Goal: Information Seeking & Learning: Learn about a topic

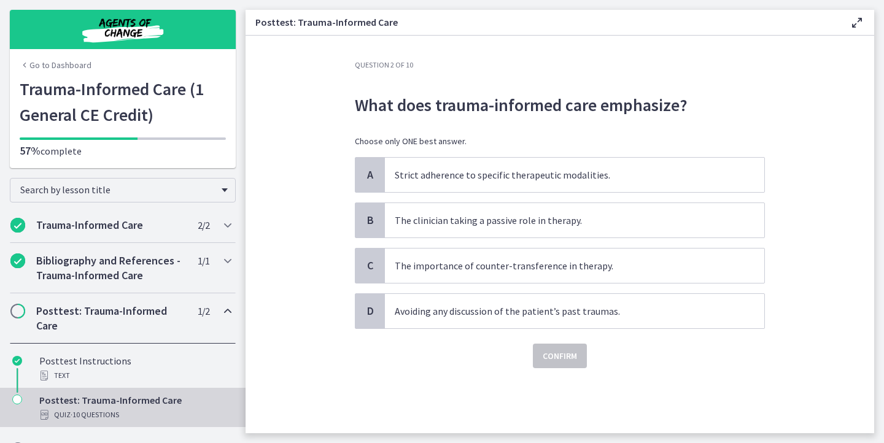
click at [314, 90] on section "Question 2 of 10 What does trauma-informed care emphasize? Choose only ONE best…" at bounding box center [560, 235] width 629 height 398
click at [364, 263] on span "C" at bounding box center [370, 266] width 15 height 15
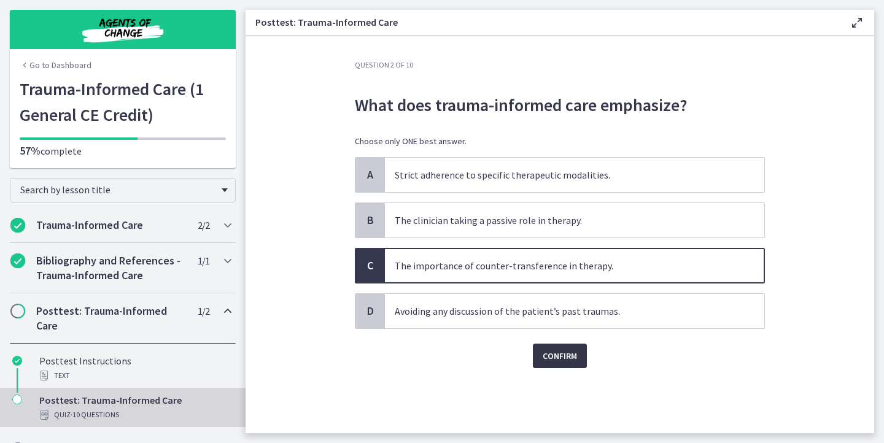
click at [548, 361] on span "Confirm" at bounding box center [560, 356] width 34 height 15
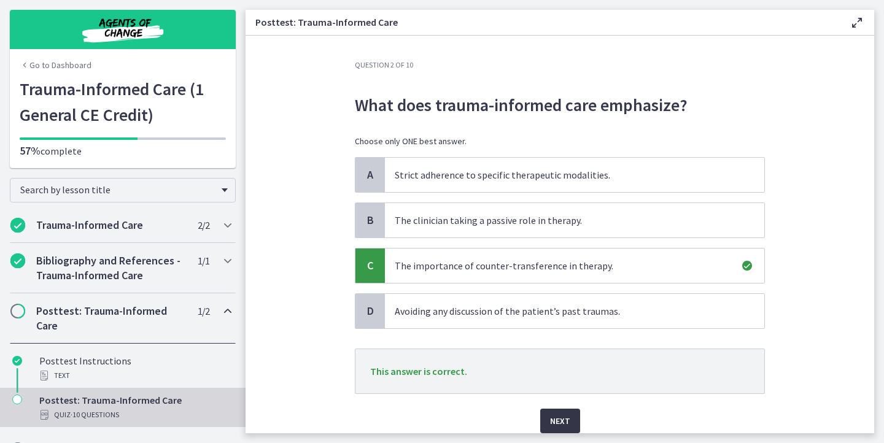
click at [554, 411] on button "Next" at bounding box center [560, 421] width 40 height 25
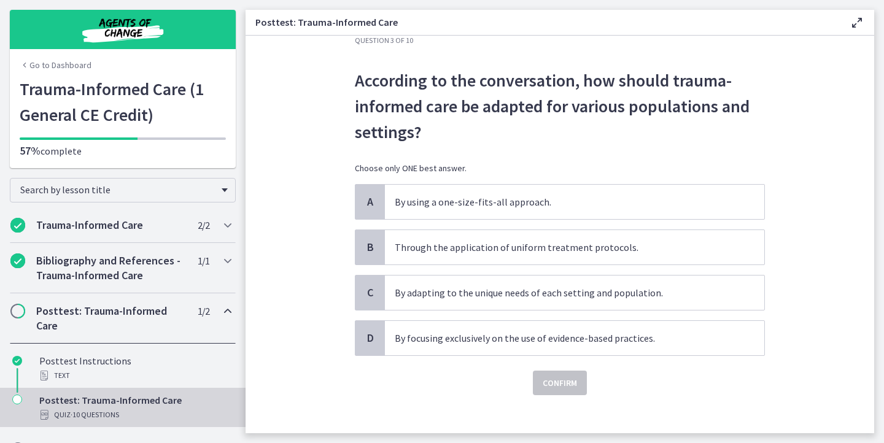
scroll to position [26, 0]
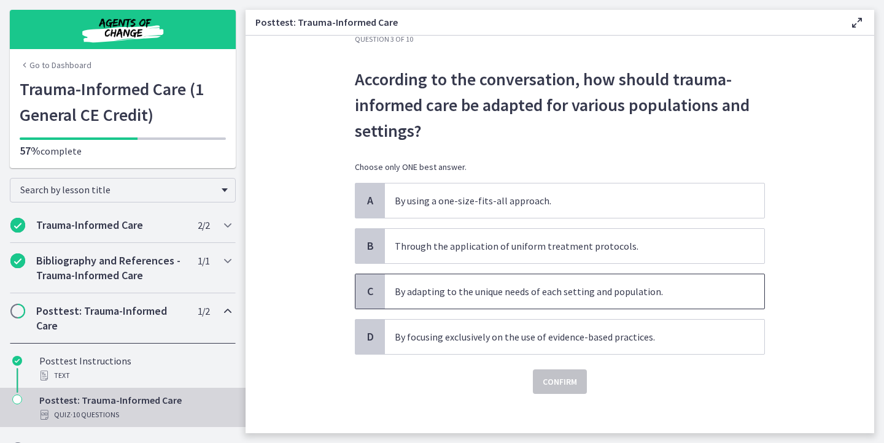
click at [435, 293] on p "By adapting to the unique needs of each setting and population." at bounding box center [562, 291] width 335 height 15
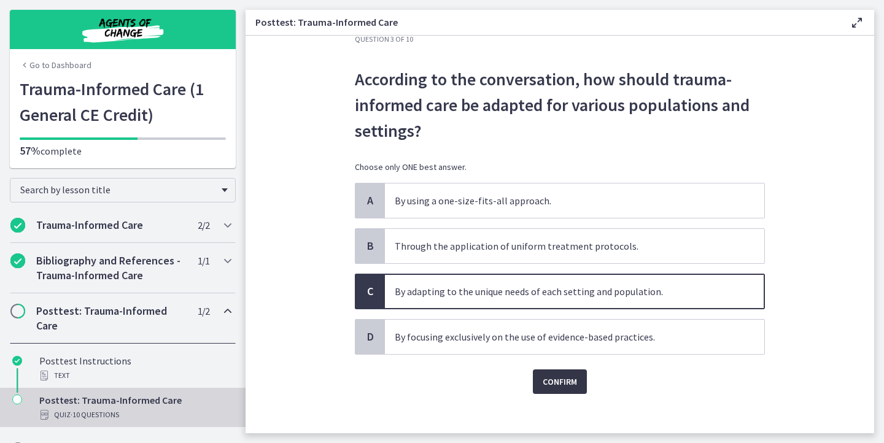
click at [541, 379] on button "Confirm" at bounding box center [560, 382] width 54 height 25
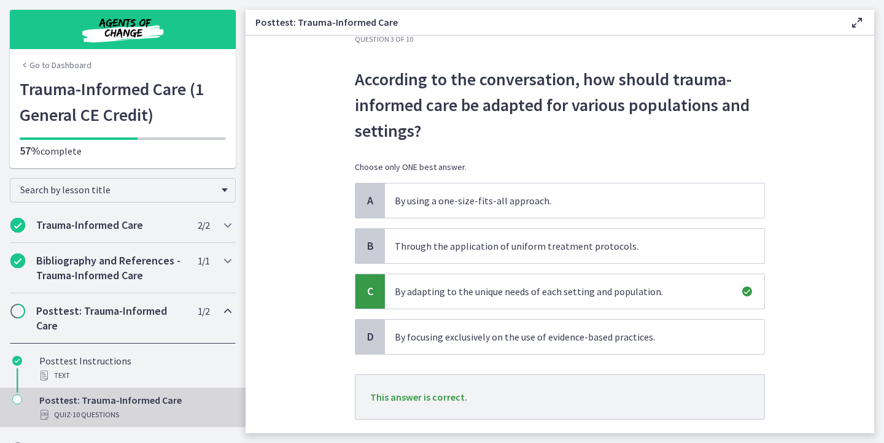
scroll to position [101, 0]
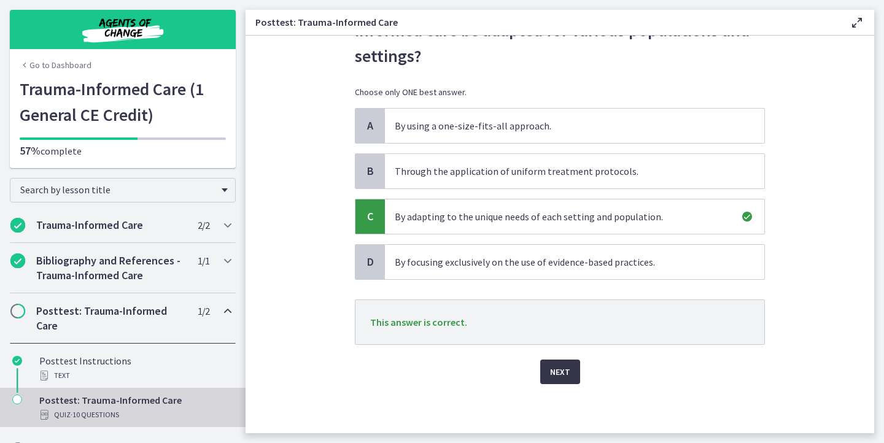
click at [555, 370] on span "Next" at bounding box center [560, 372] width 20 height 15
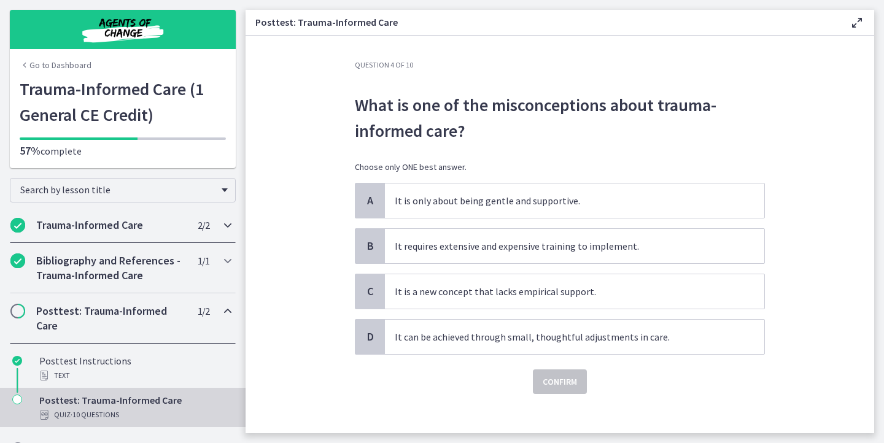
click at [230, 226] on icon "Chapters" at bounding box center [227, 225] width 15 height 15
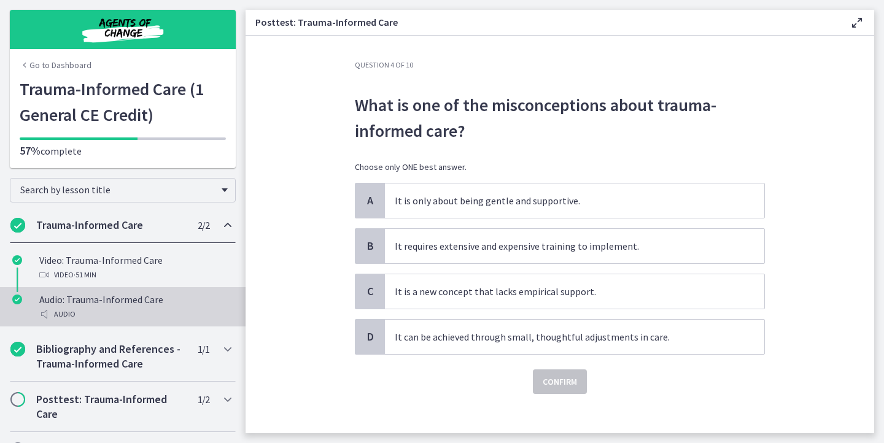
click at [82, 306] on div "Audio: Trauma-Informed Care Audio" at bounding box center [135, 306] width 192 height 29
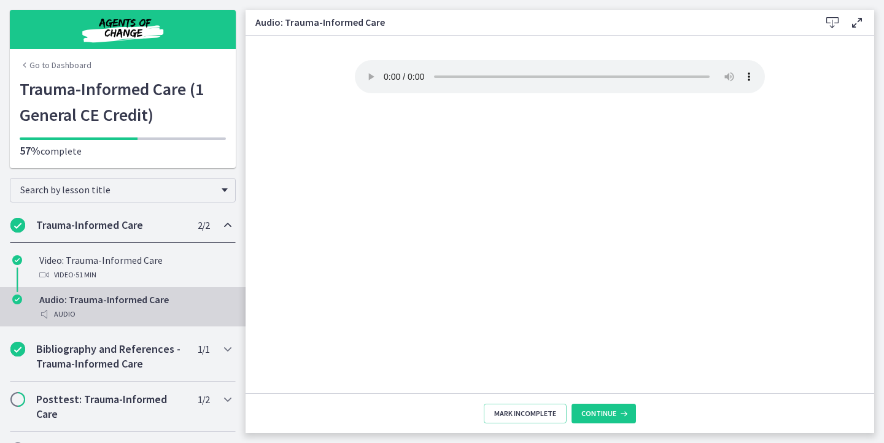
click at [833, 19] on icon at bounding box center [832, 22] width 15 height 15
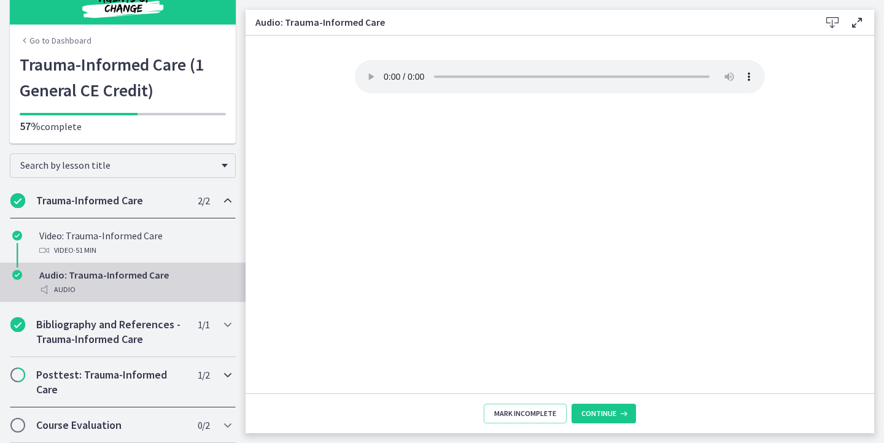
click at [103, 384] on h2 "Posttest: Trauma-Informed Care" at bounding box center [111, 382] width 150 height 29
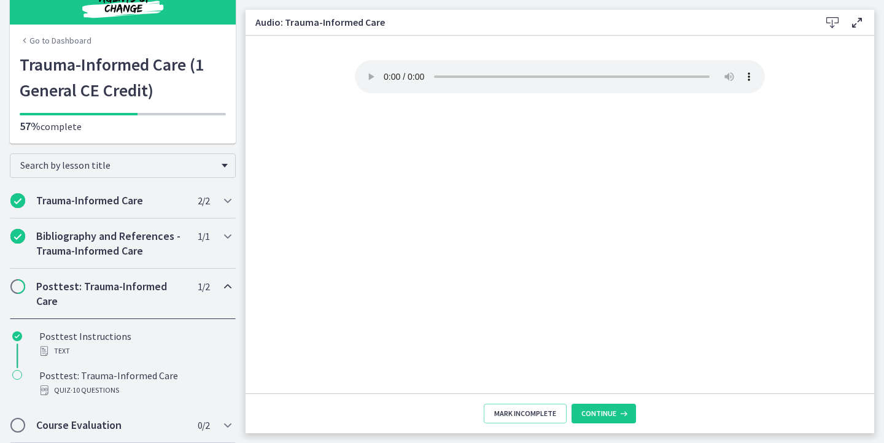
scroll to position [25, 0]
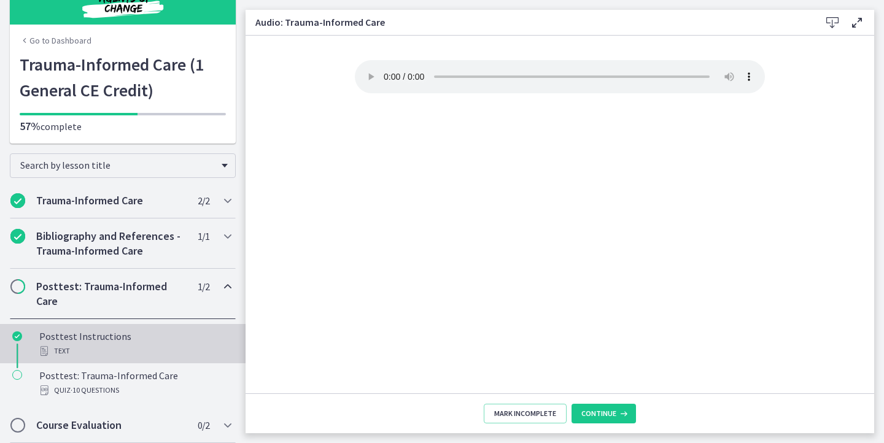
click at [104, 349] on div "Text" at bounding box center [135, 351] width 192 height 15
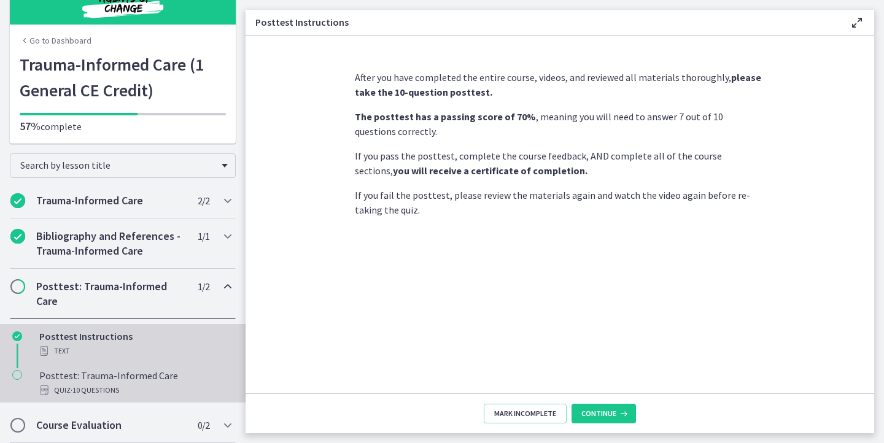
click at [168, 380] on div "Posttest: Trauma-Informed Care Quiz · 10 Questions" at bounding box center [135, 382] width 192 height 29
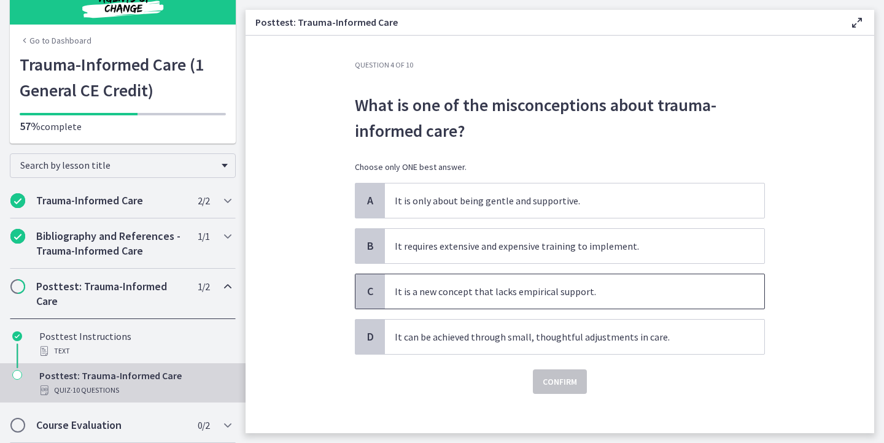
click at [379, 283] on div "C" at bounding box center [370, 292] width 29 height 34
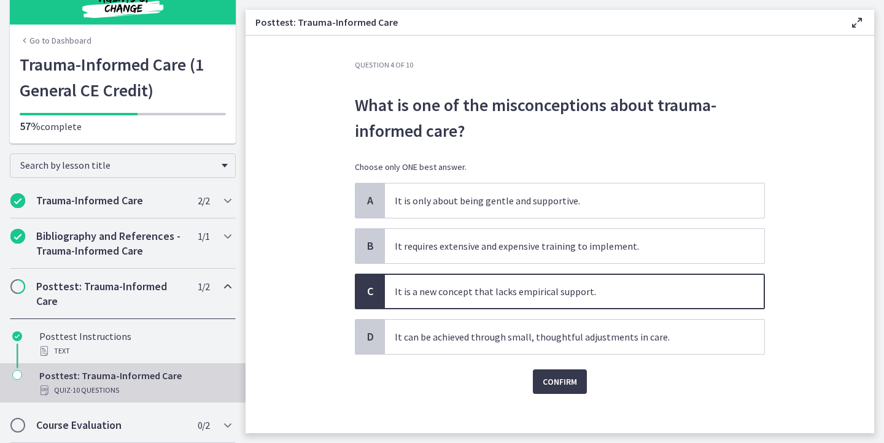
scroll to position [9, 0]
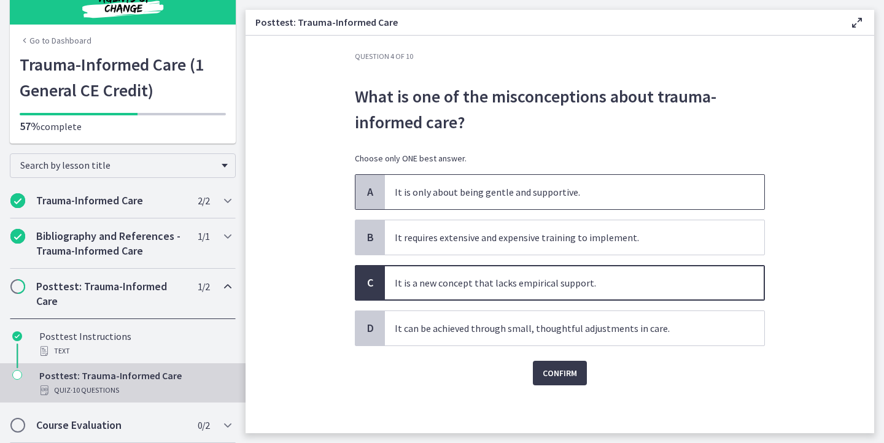
click at [421, 197] on p "It is only about being gentle and supportive." at bounding box center [562, 192] width 335 height 15
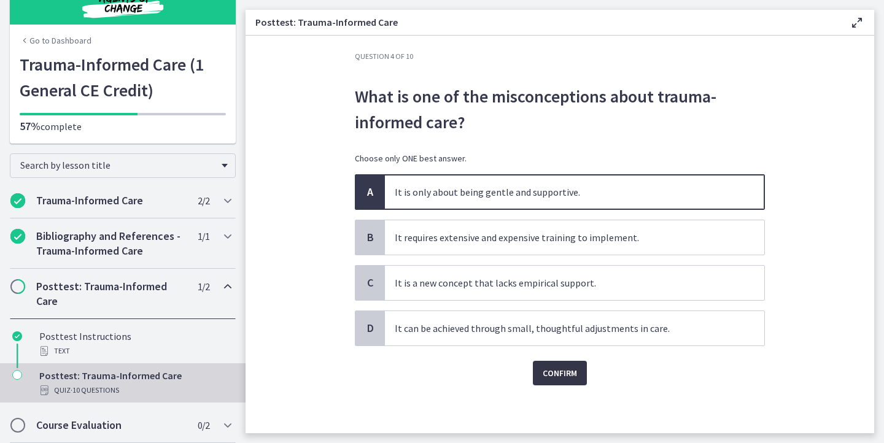
click at [554, 378] on span "Confirm" at bounding box center [560, 373] width 34 height 15
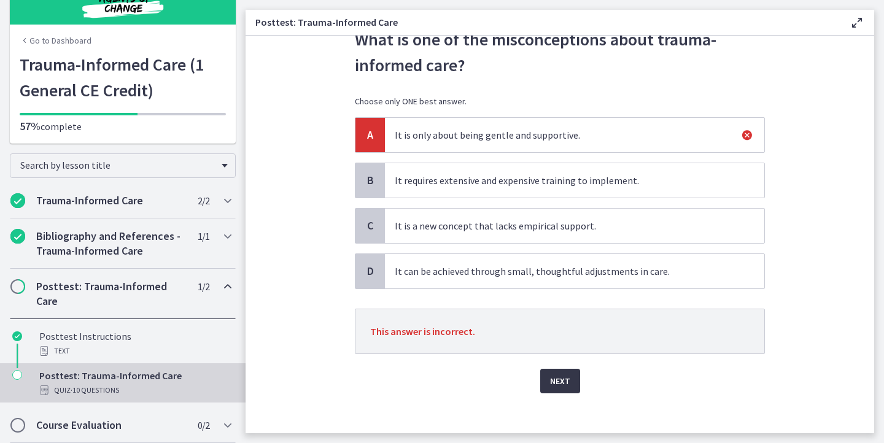
scroll to position [69, 0]
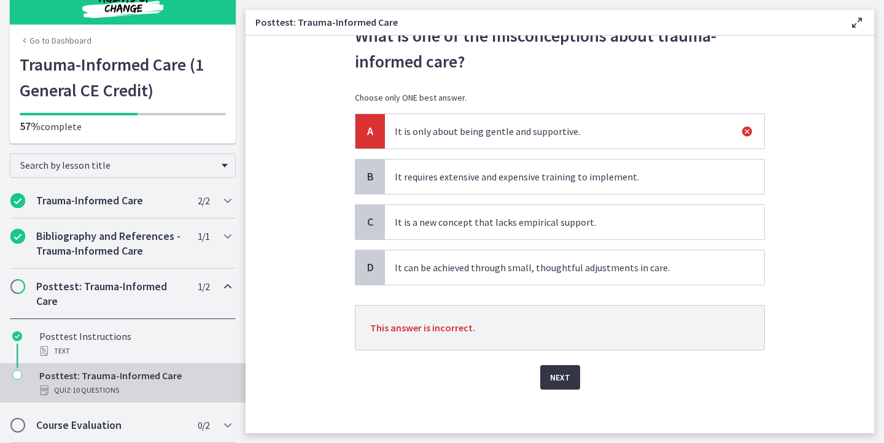
click at [555, 379] on span "Next" at bounding box center [560, 377] width 20 height 15
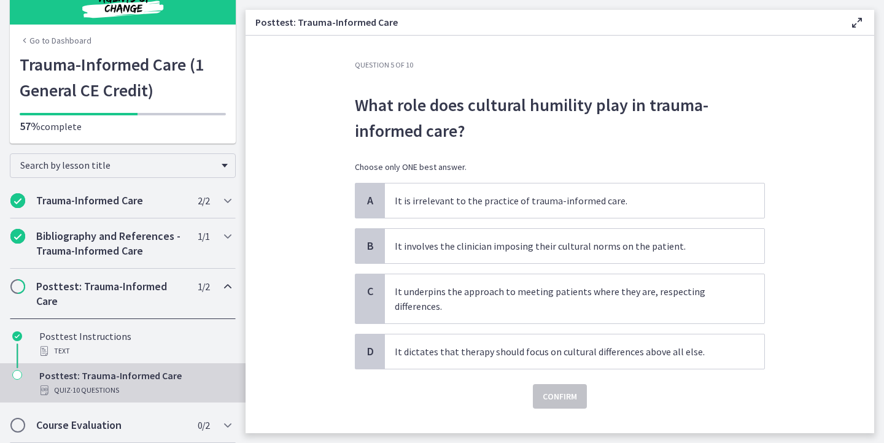
click at [414, 107] on p "What role does cultural humility play in trauma-informed care?" at bounding box center [560, 118] width 410 height 52
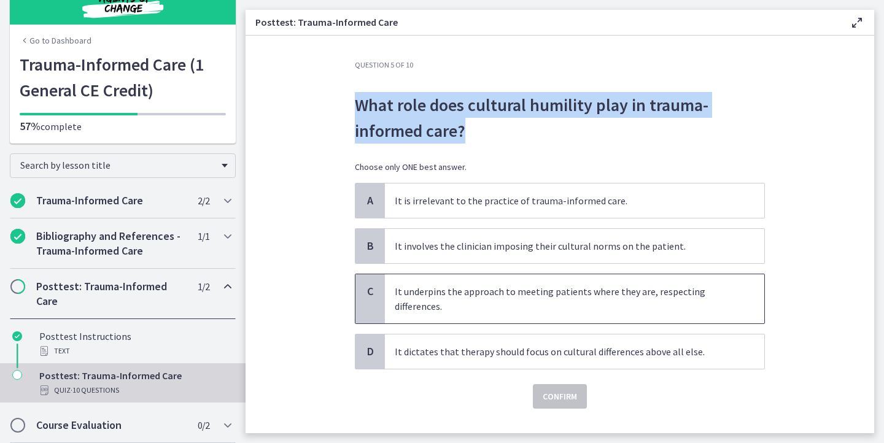
click at [438, 295] on p "It underpins the approach to meeting patients where they are, respecting differ…" at bounding box center [562, 298] width 335 height 29
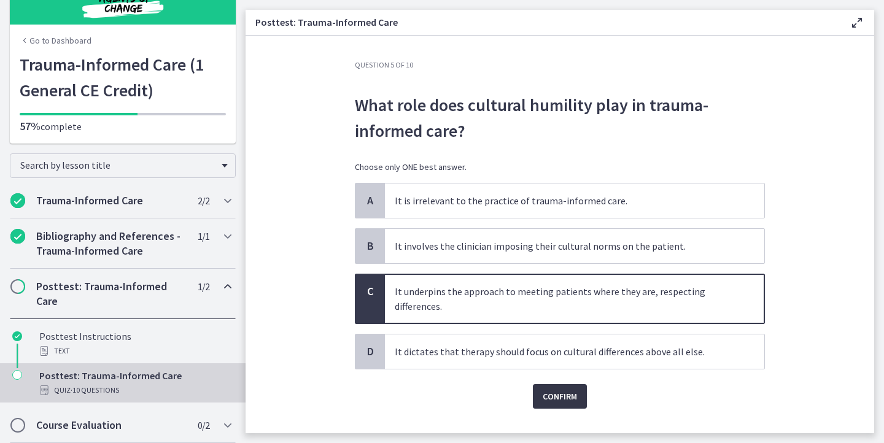
click at [558, 392] on span "Confirm" at bounding box center [560, 396] width 34 height 15
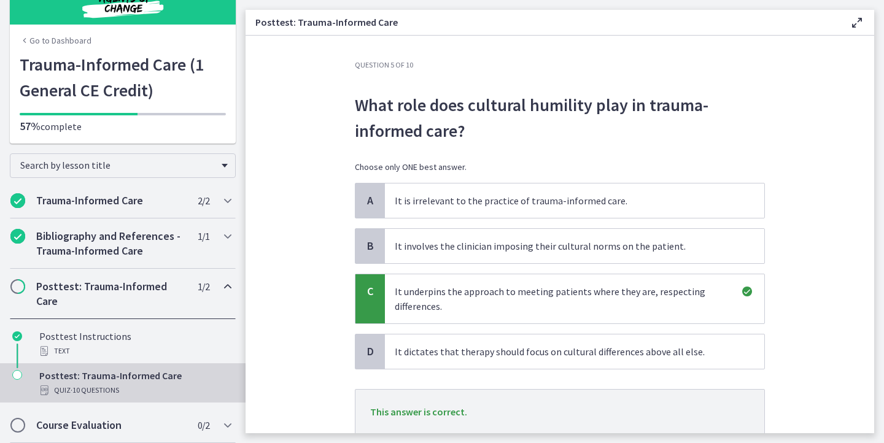
scroll to position [83, 0]
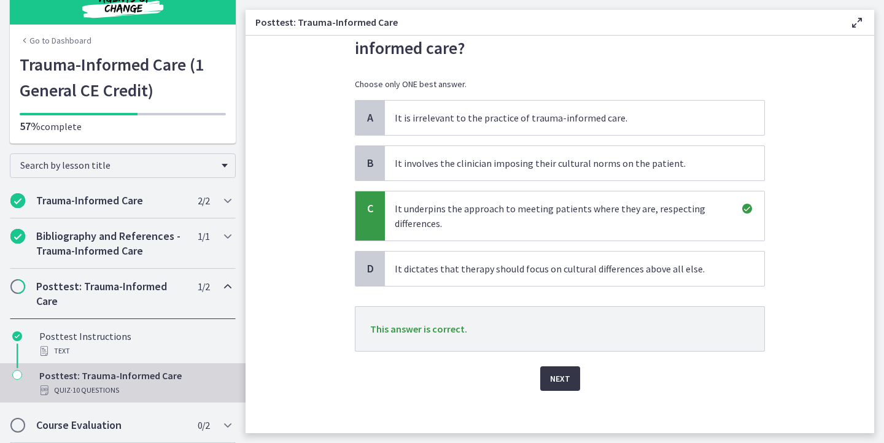
click at [564, 375] on span "Next" at bounding box center [560, 379] width 20 height 15
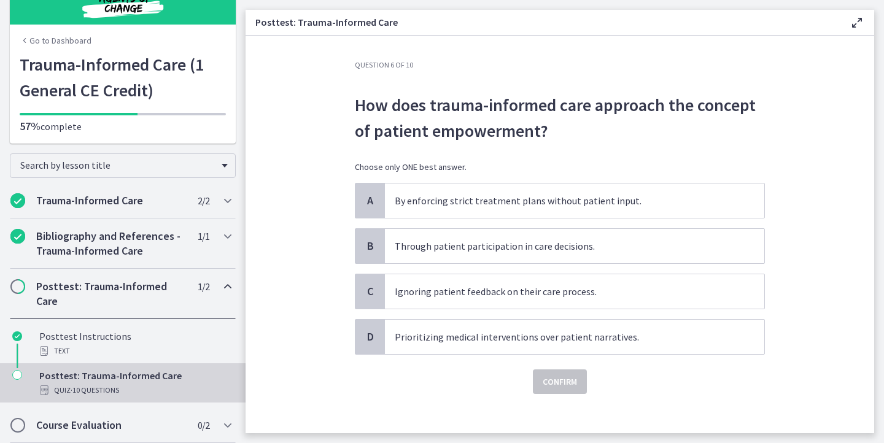
click at [509, 128] on p "How does trauma-informed care approach the concept of patient empowerment?" at bounding box center [560, 118] width 410 height 52
click at [464, 122] on p "How does trauma-informed care approach the concept of patient empowerment?" at bounding box center [560, 118] width 410 height 52
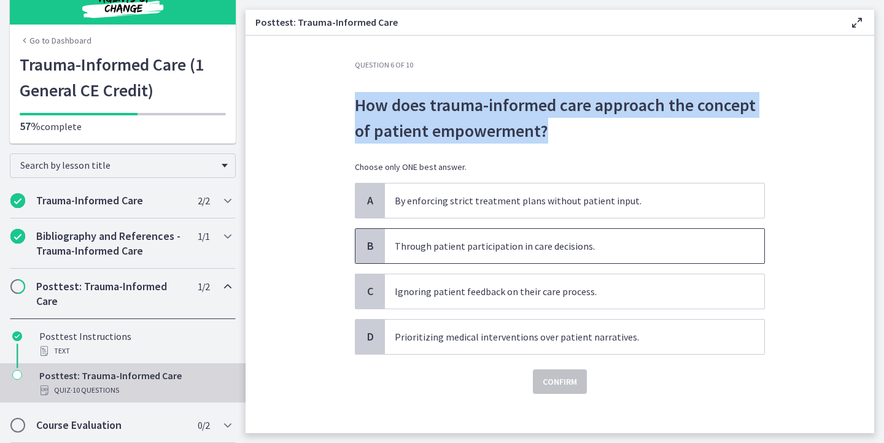
click at [467, 235] on span "Through patient participation in care decisions." at bounding box center [575, 246] width 380 height 34
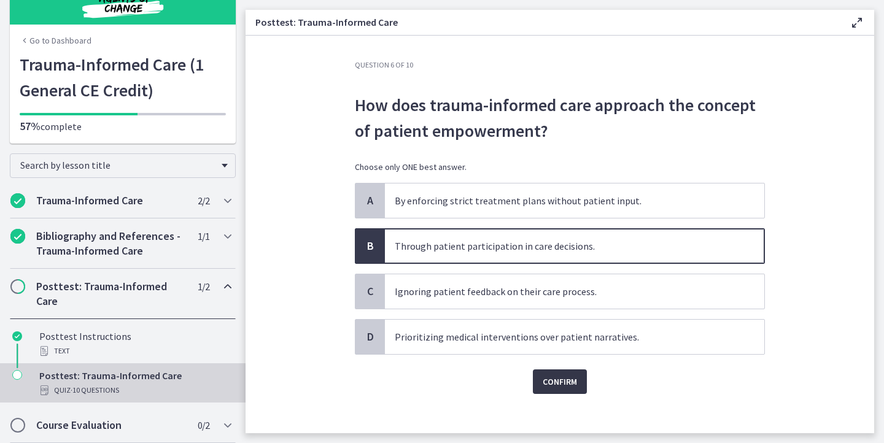
click at [547, 376] on span "Confirm" at bounding box center [560, 382] width 34 height 15
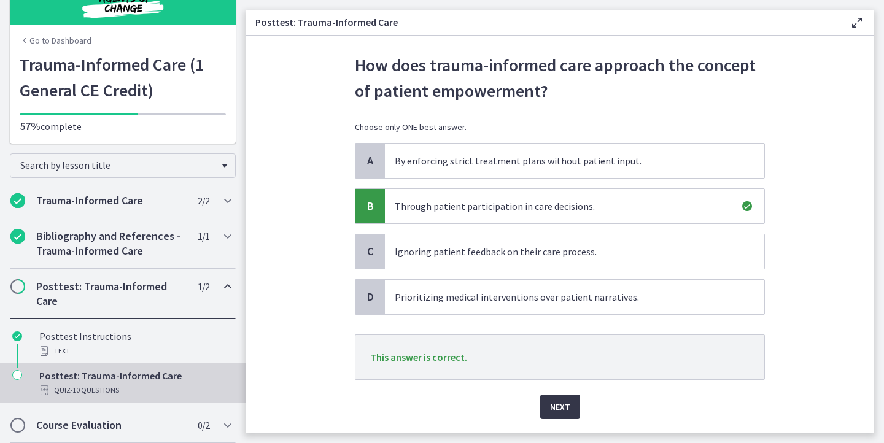
scroll to position [75, 0]
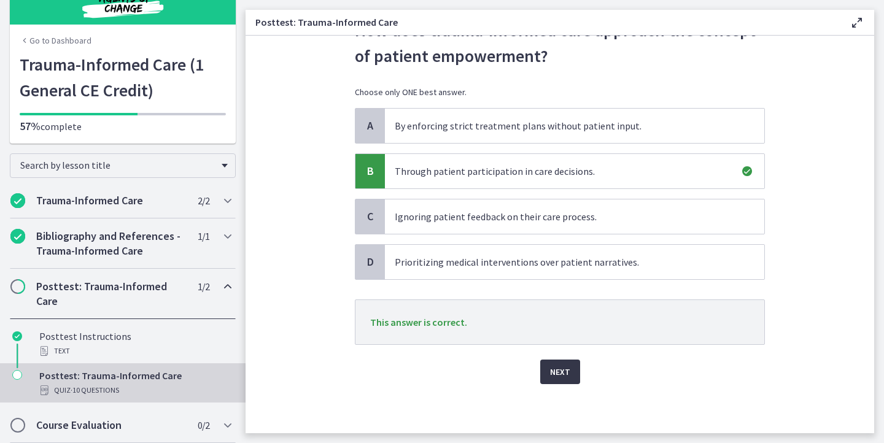
click at [558, 373] on span "Next" at bounding box center [560, 372] width 20 height 15
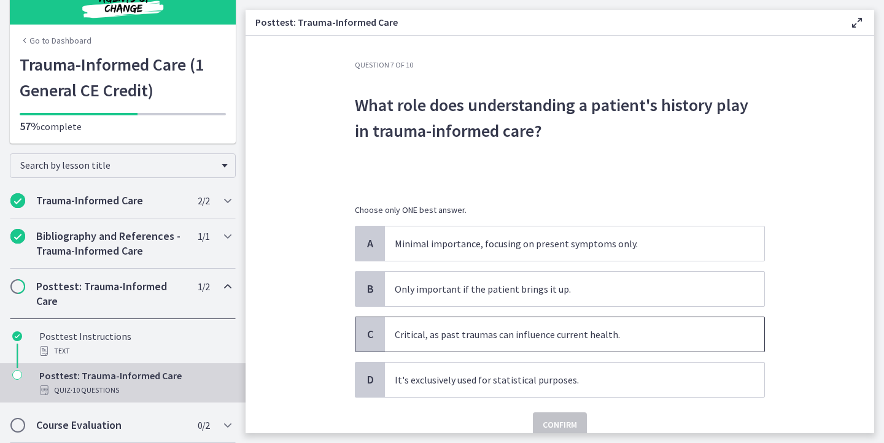
click at [514, 327] on p "Critical, as past traumas can influence current health." at bounding box center [562, 334] width 335 height 15
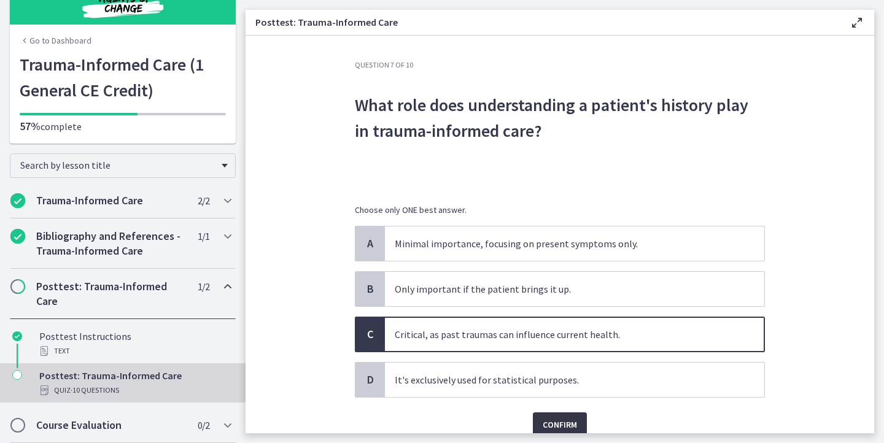
click at [543, 415] on button "Confirm" at bounding box center [560, 425] width 54 height 25
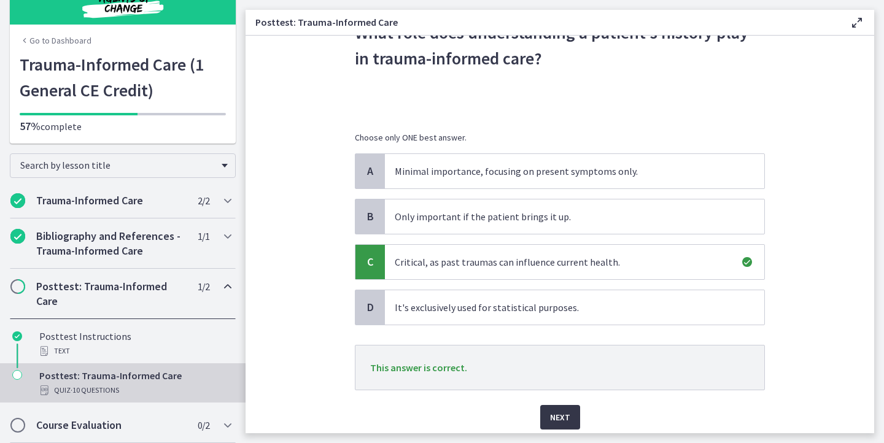
scroll to position [118, 0]
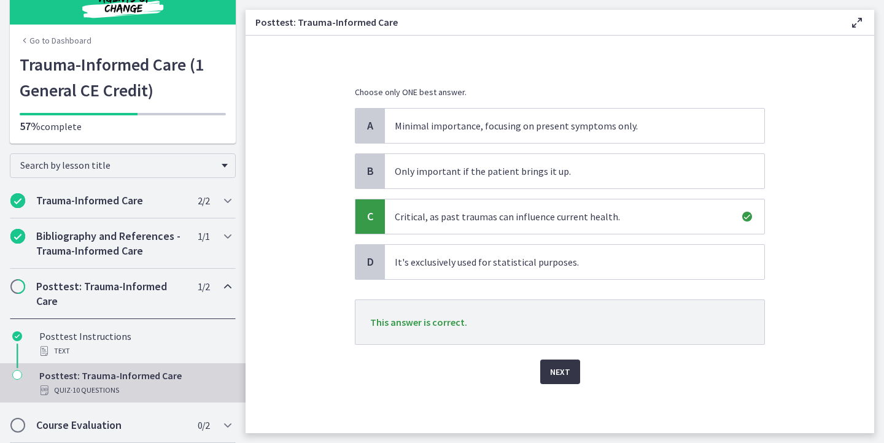
click at [569, 376] on span "Next" at bounding box center [560, 372] width 20 height 15
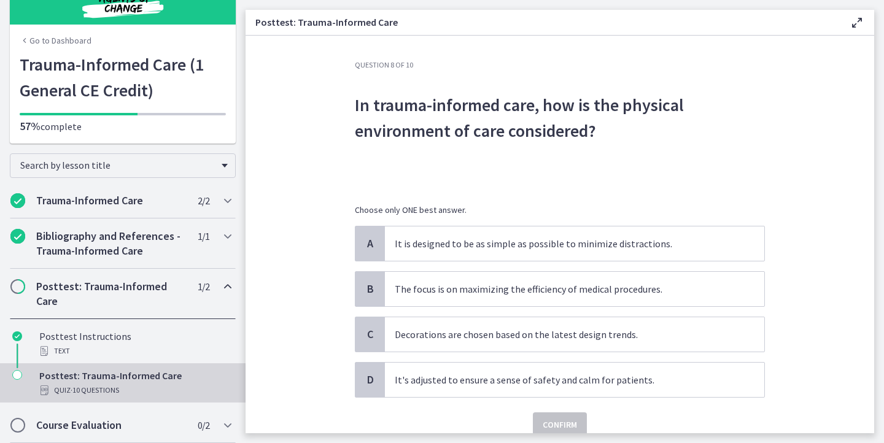
click at [568, 111] on p "In trauma-informed care, how is the physical environment of care considered?" at bounding box center [560, 118] width 410 height 52
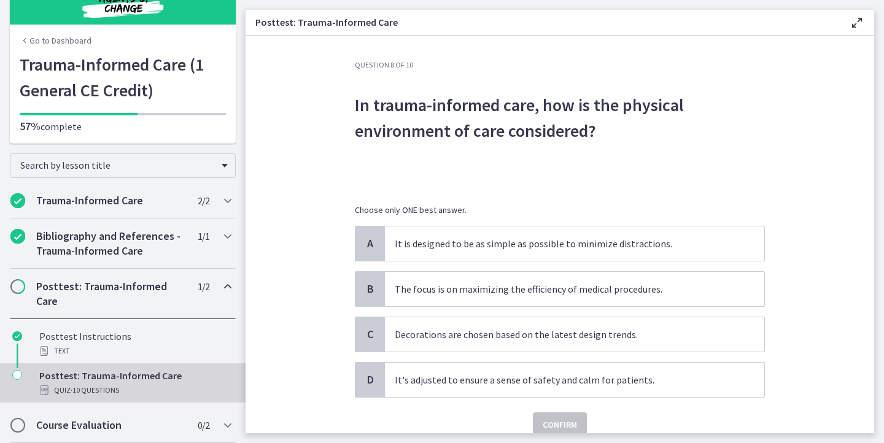
click at [568, 111] on p "In trauma-informed care, how is the physical environment of care considered?" at bounding box center [560, 118] width 410 height 52
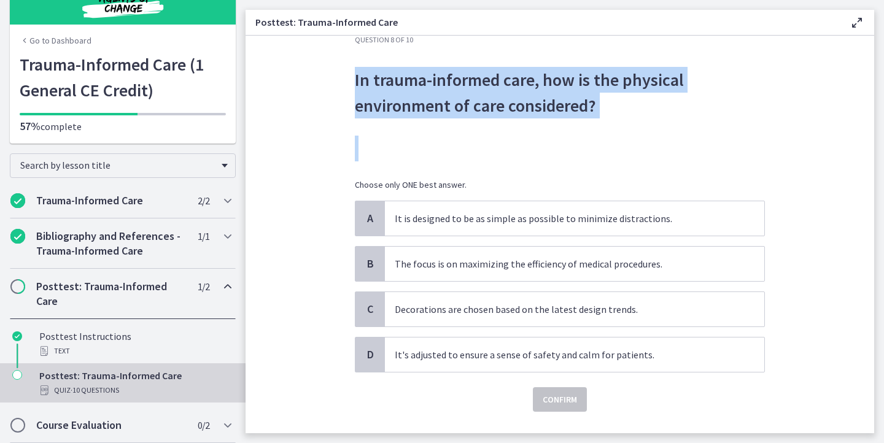
scroll to position [43, 0]
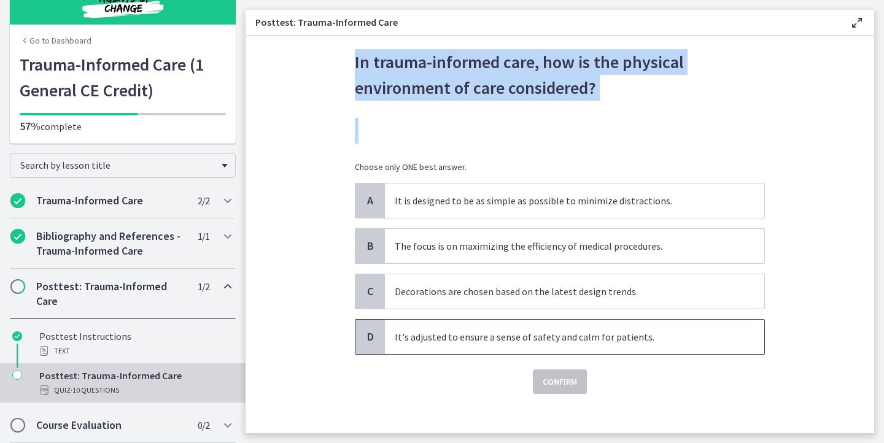
click at [411, 340] on p "It's adjusted to ensure a sense of safety and calm for patients." at bounding box center [562, 337] width 335 height 15
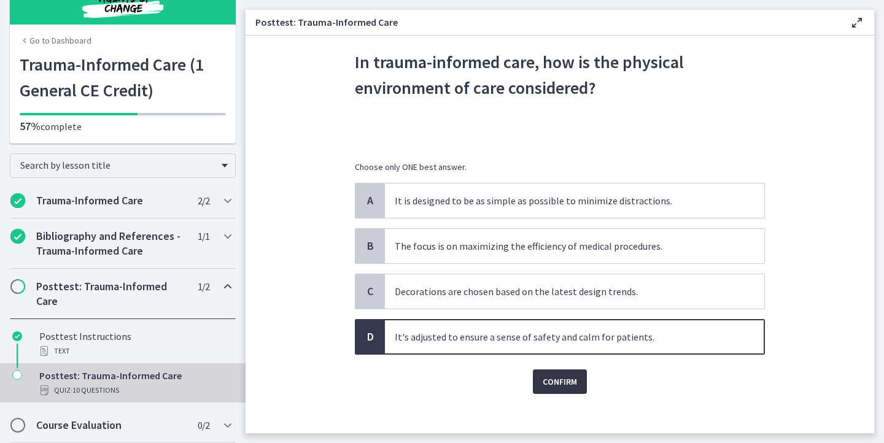
click at [548, 375] on span "Confirm" at bounding box center [560, 382] width 34 height 15
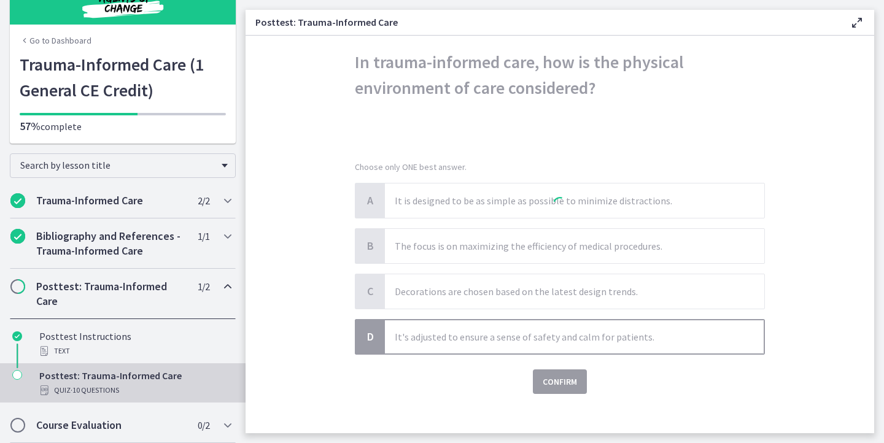
scroll to position [118, 0]
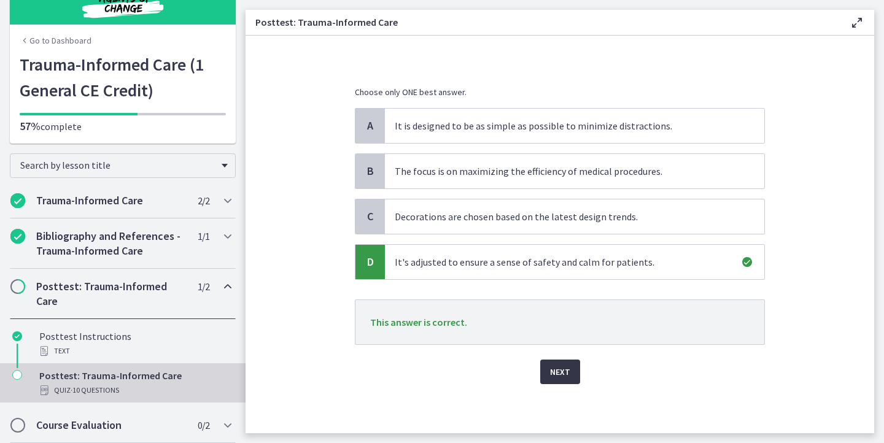
click at [563, 366] on span "Next" at bounding box center [560, 372] width 20 height 15
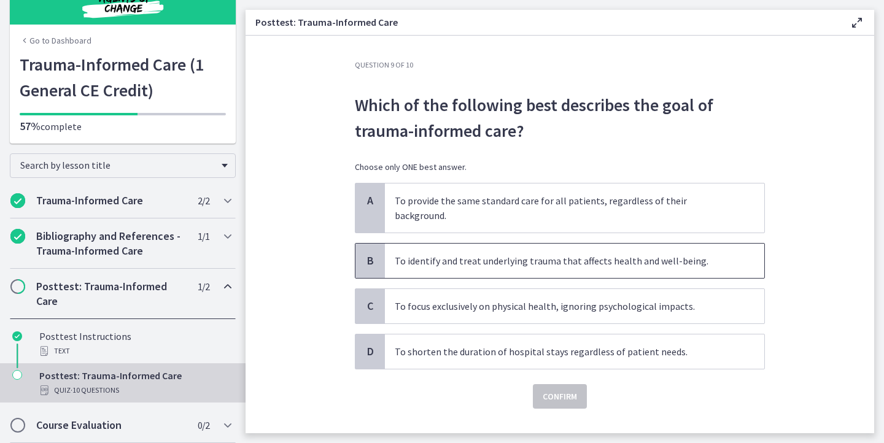
click at [536, 254] on p "To identify and treat underlying trauma that affects health and well-being." at bounding box center [562, 261] width 335 height 15
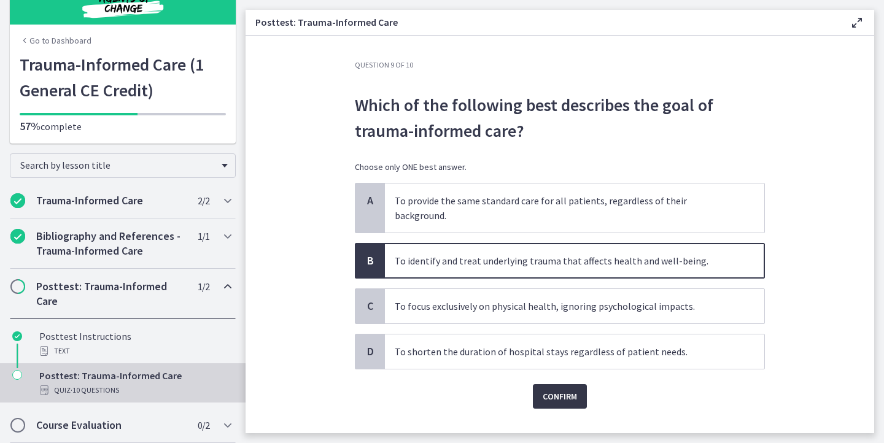
click at [548, 389] on span "Confirm" at bounding box center [560, 396] width 34 height 15
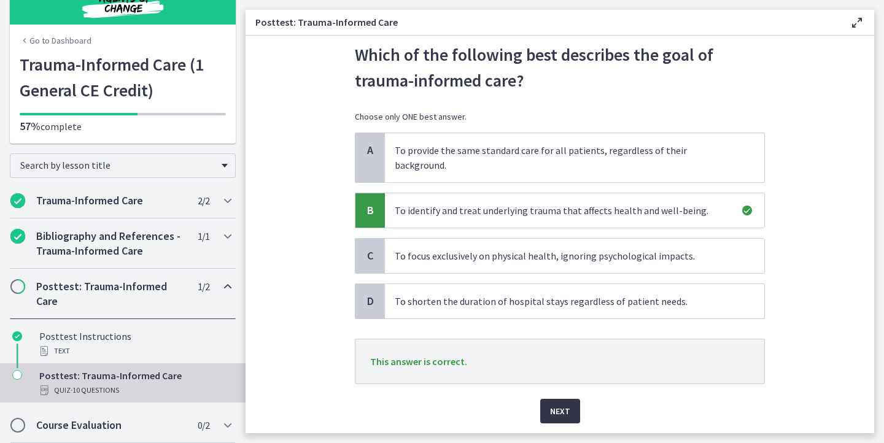
scroll to position [75, 0]
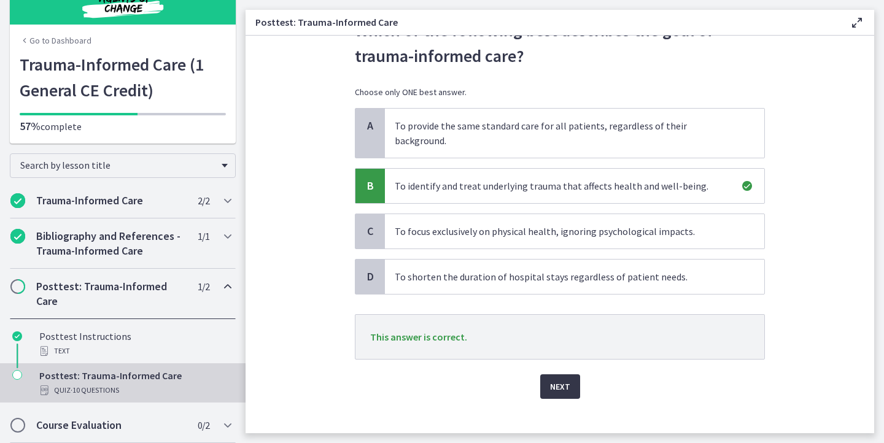
click at [566, 380] on span "Next" at bounding box center [560, 387] width 20 height 15
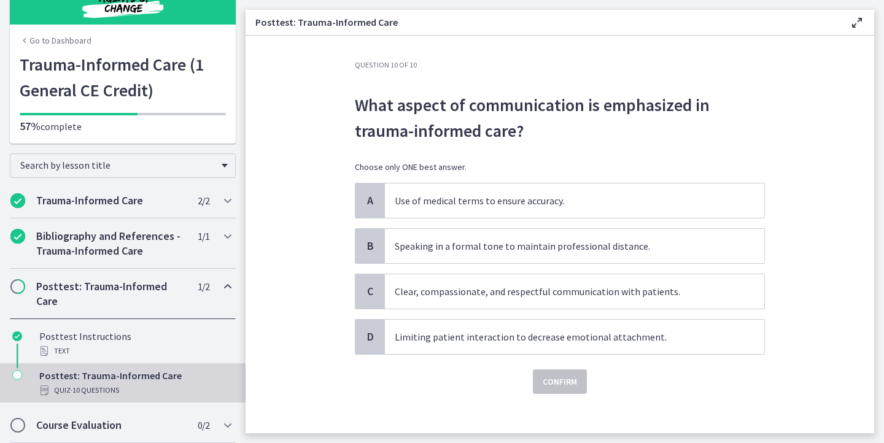
click at [518, 106] on p "What aspect of communication is emphasized in trauma-informed care?" at bounding box center [560, 118] width 410 height 52
click at [426, 289] on p "Clear, compassionate, and respectful communication with patients." at bounding box center [562, 291] width 335 height 15
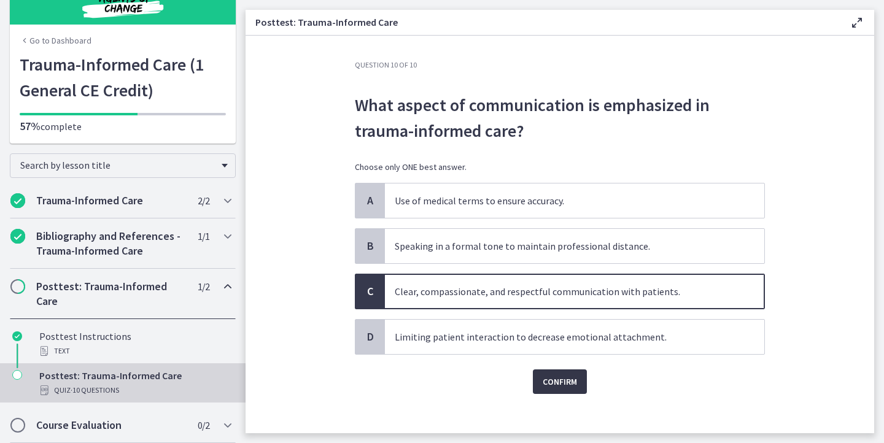
click at [549, 378] on span "Confirm" at bounding box center [560, 382] width 34 height 15
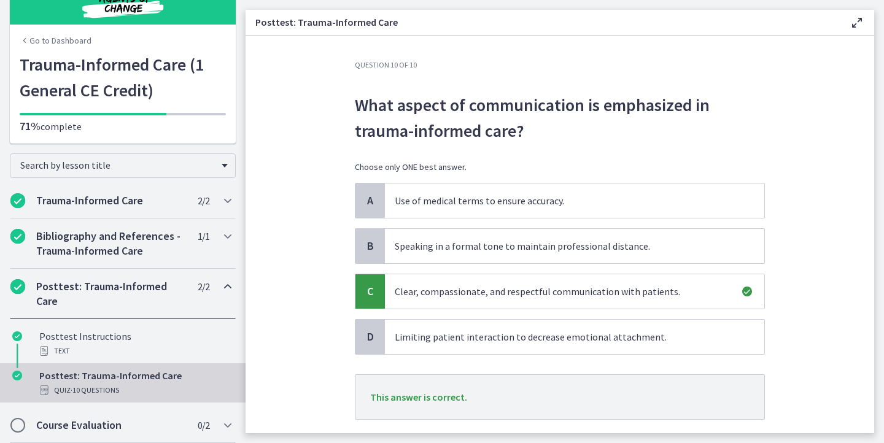
scroll to position [75, 0]
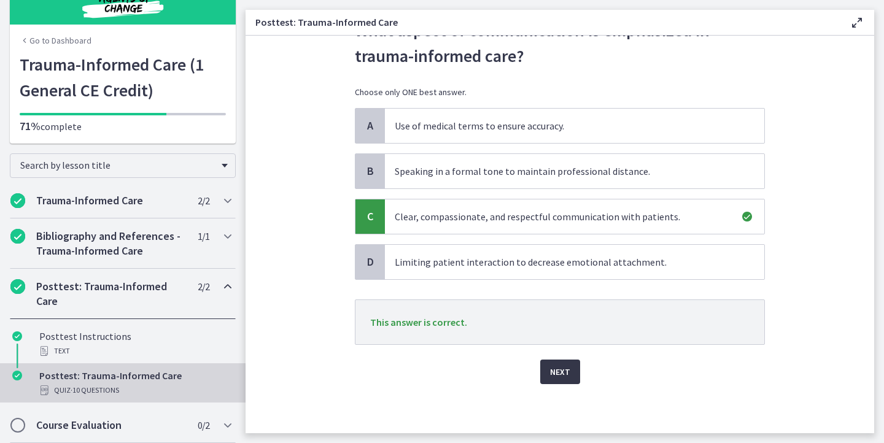
click at [560, 373] on span "Next" at bounding box center [560, 372] width 20 height 15
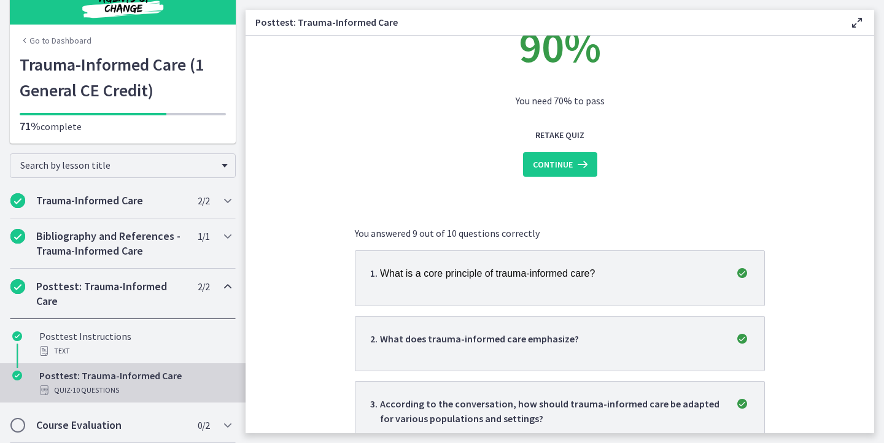
scroll to position [0, 0]
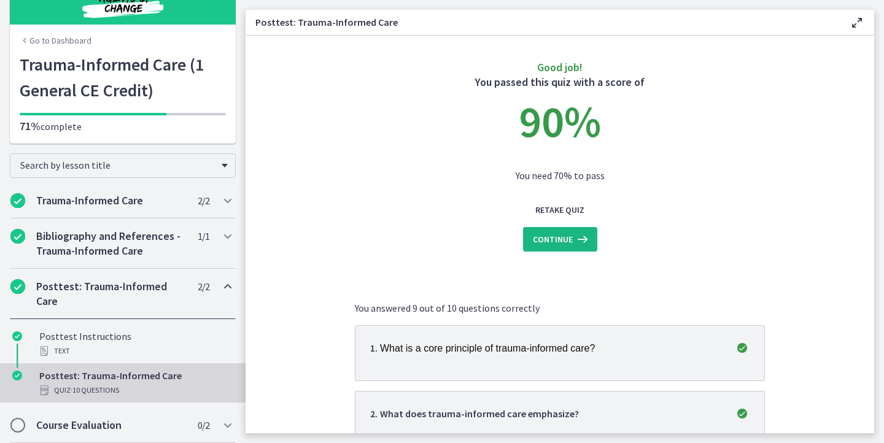
click at [556, 241] on span "Continue" at bounding box center [553, 239] width 40 height 15
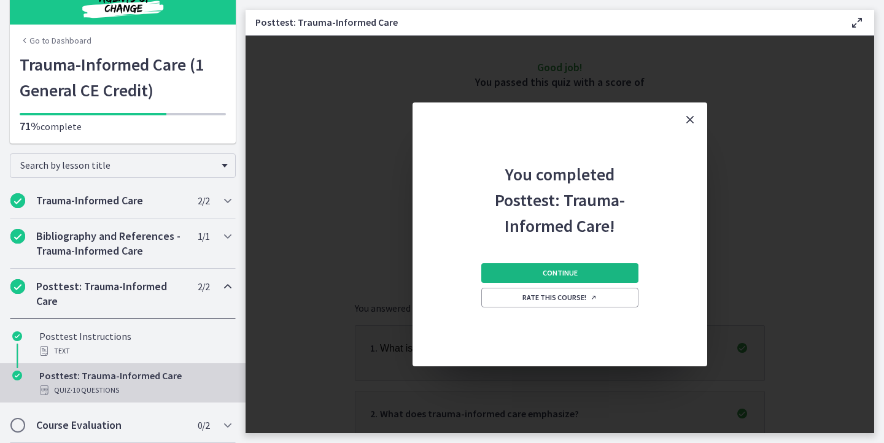
click at [558, 271] on span "Continue" at bounding box center [560, 273] width 35 height 10
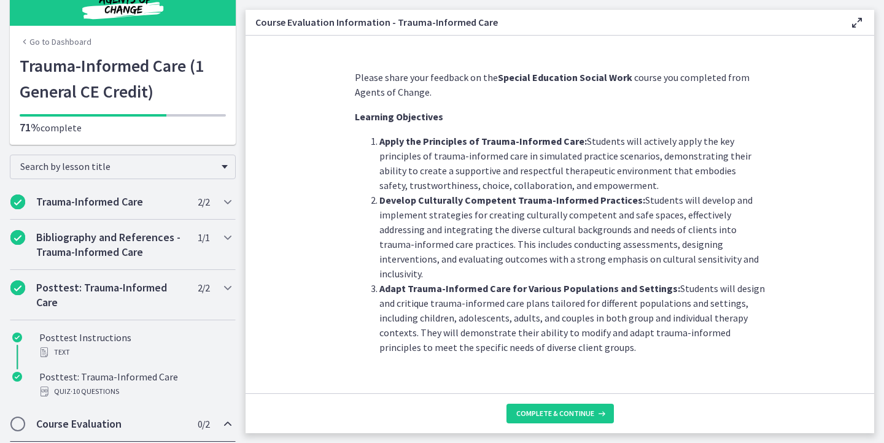
scroll to position [25, 0]
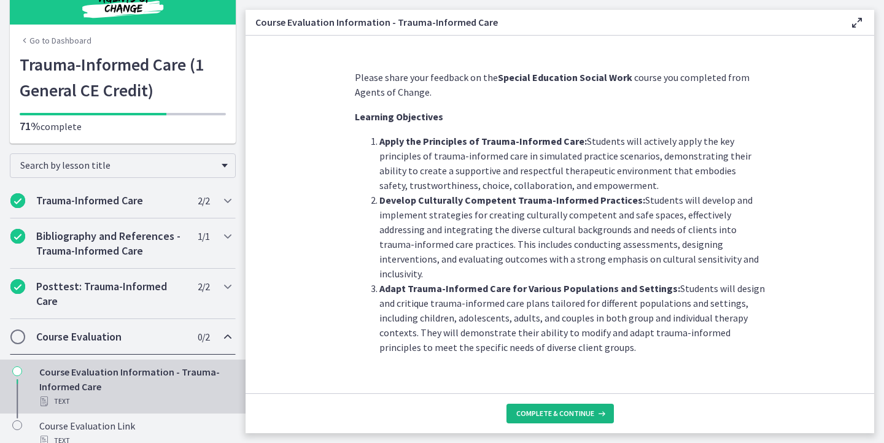
click at [550, 413] on span "Complete & continue" at bounding box center [556, 414] width 78 height 10
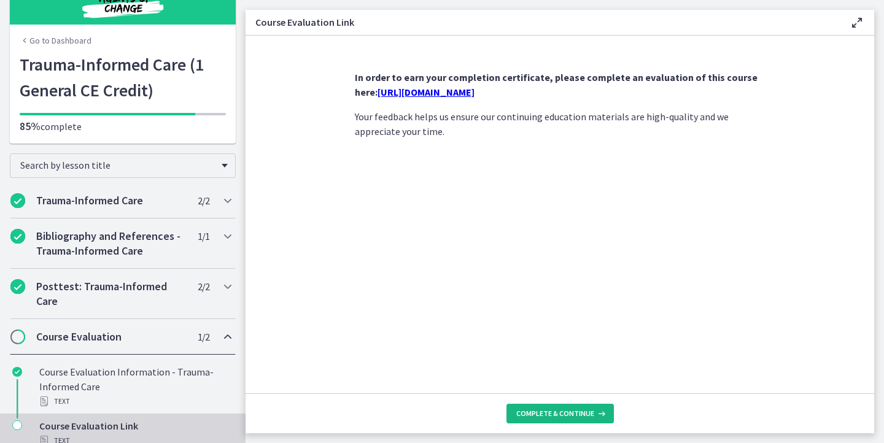
click at [552, 410] on span "Complete & continue" at bounding box center [556, 414] width 78 height 10
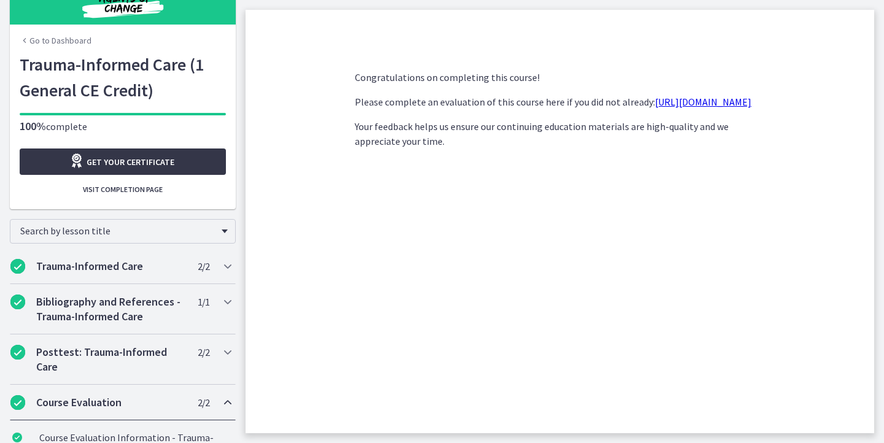
click at [185, 165] on link "Get your certificate" at bounding box center [123, 162] width 206 height 26
click at [42, 43] on link "Go to Dashboard" at bounding box center [56, 40] width 72 height 12
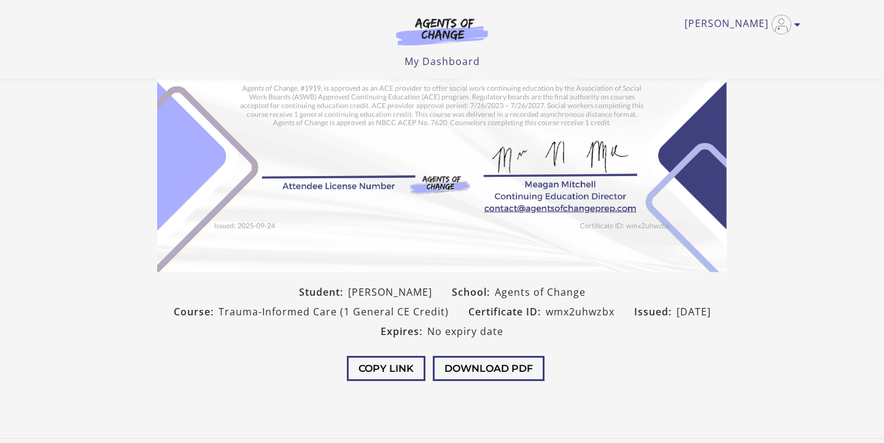
scroll to position [273, 0]
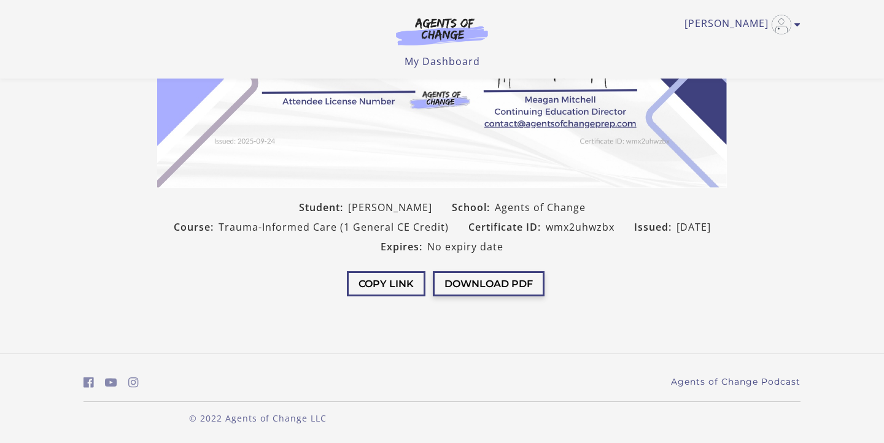
click at [477, 284] on button "Download PDF" at bounding box center [489, 283] width 112 height 25
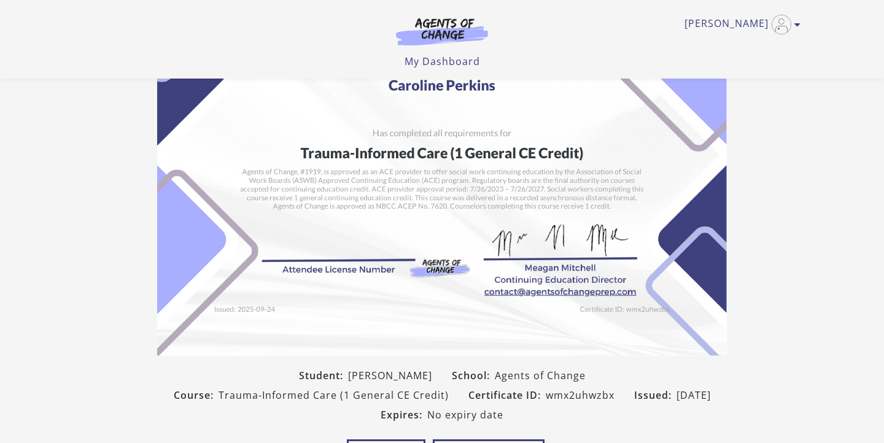
scroll to position [89, 0]
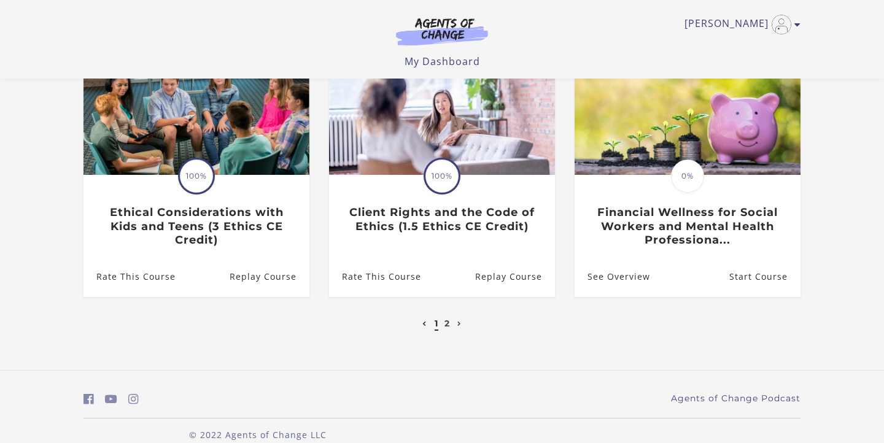
scroll to position [385, 0]
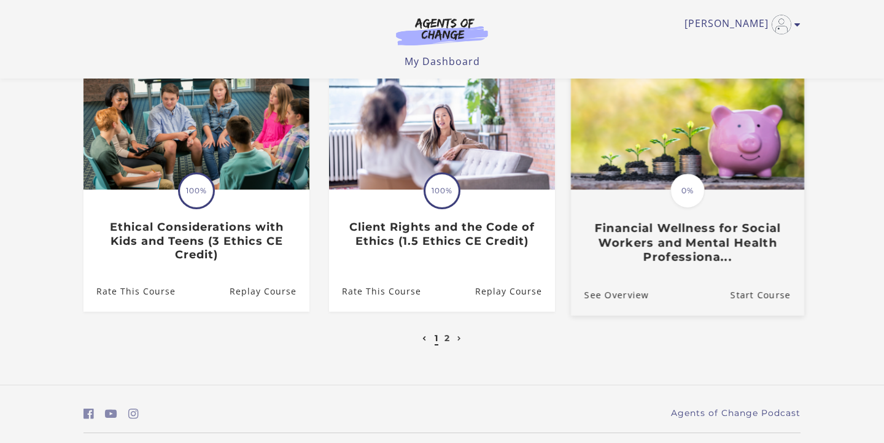
click at [681, 230] on h3 "Financial Wellness for Social Workers and Mental Health Professiona..." at bounding box center [688, 242] width 206 height 43
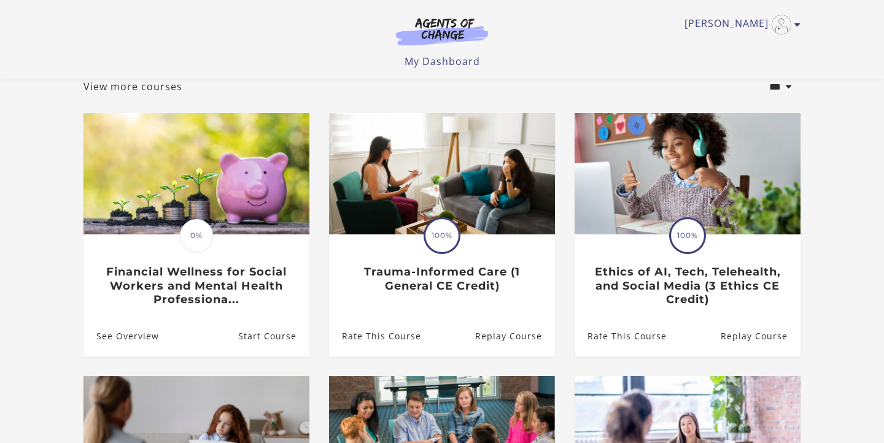
scroll to position [113, 0]
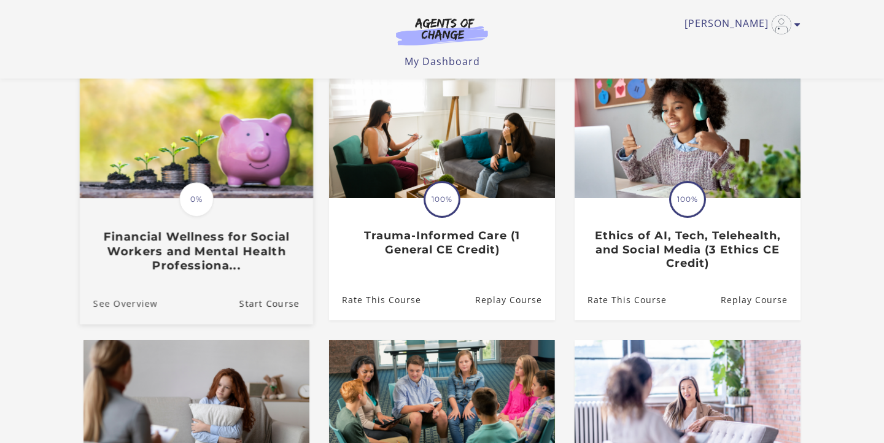
click at [136, 312] on link "See Overview" at bounding box center [119, 303] width 78 height 41
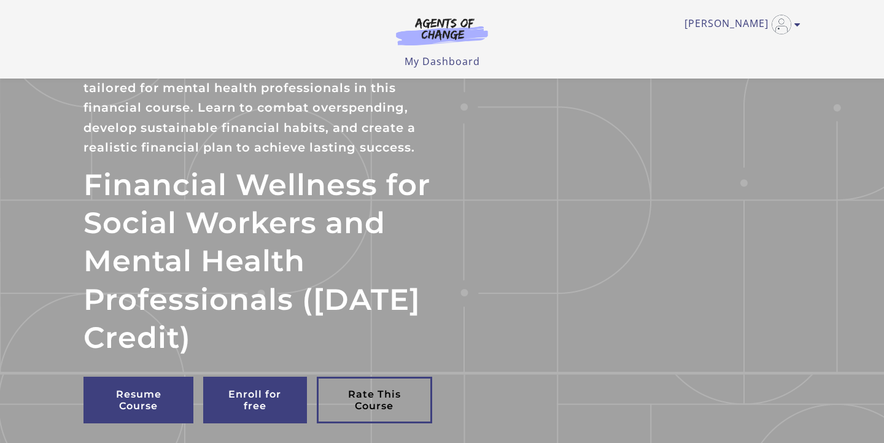
scroll to position [15, 0]
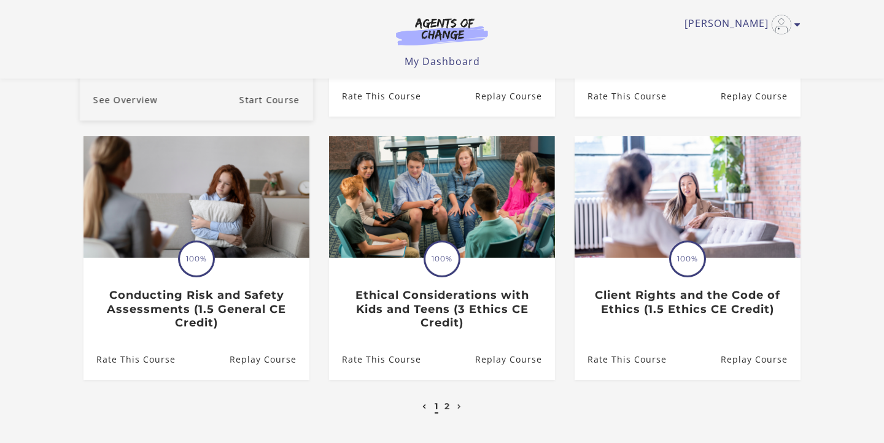
scroll to position [419, 0]
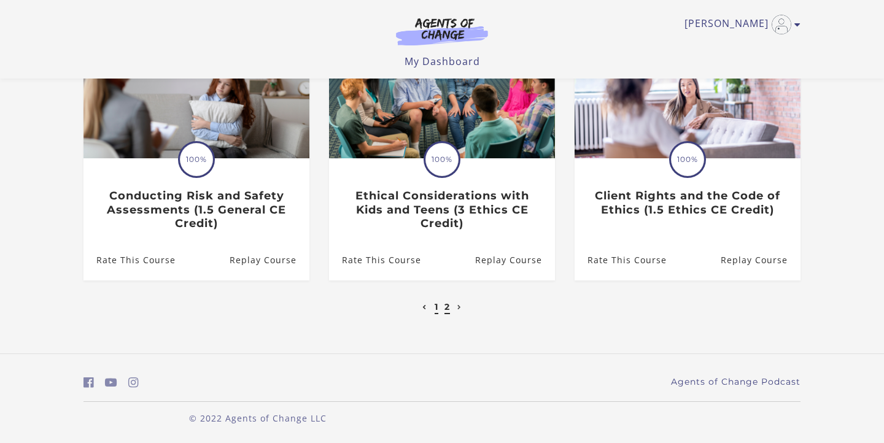
click at [445, 308] on link "2" at bounding box center [448, 307] width 6 height 11
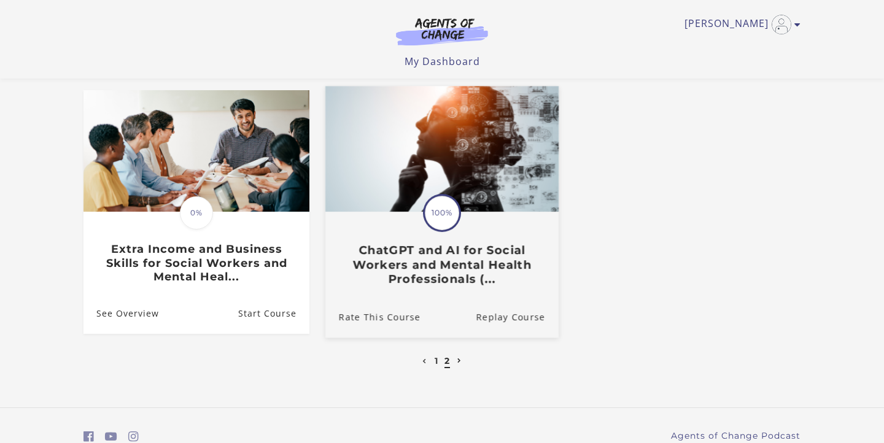
scroll to position [115, 0]
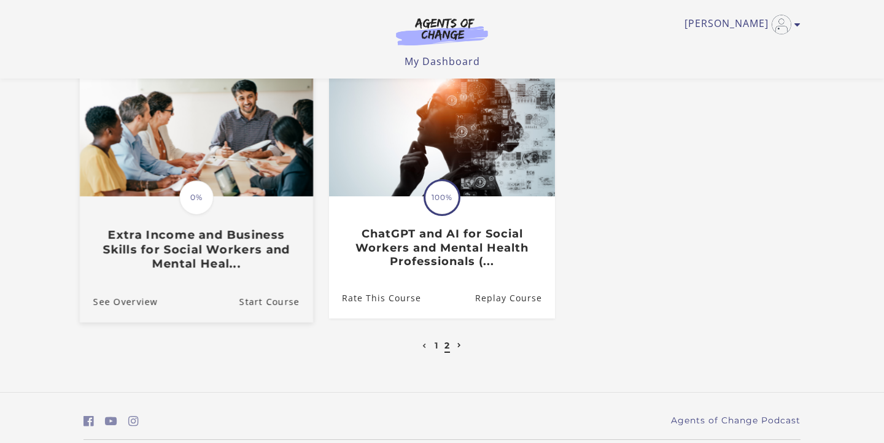
click at [168, 281] on link "Translation missing: en.liquid.partials.dashboard_course_card.progress_descript…" at bounding box center [196, 176] width 233 height 210
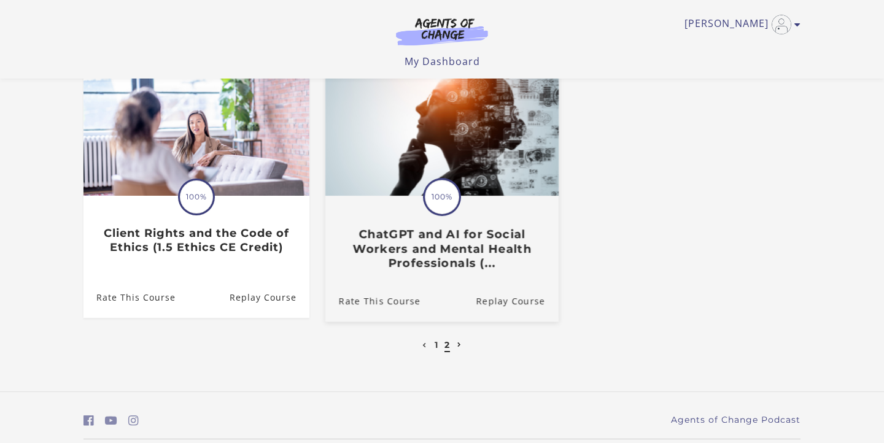
click at [469, 237] on h3 "ChatGPT and AI for Social Workers and Mental Health Professionals (..." at bounding box center [442, 249] width 206 height 43
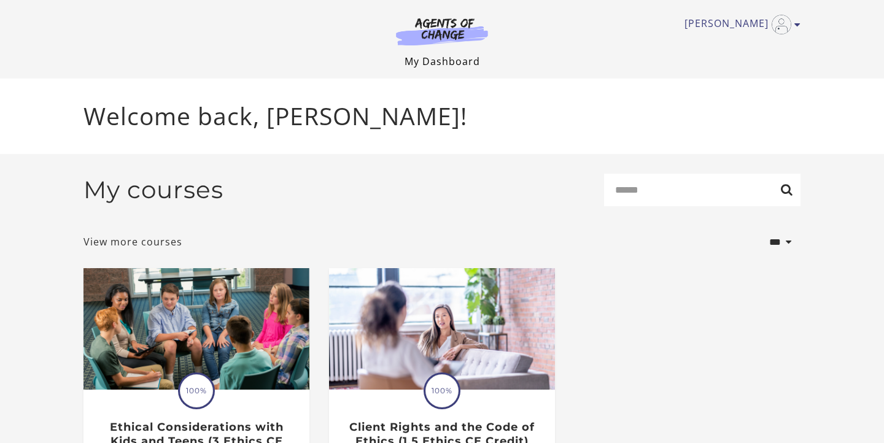
click at [443, 60] on link "My Dashboard" at bounding box center [443, 62] width 76 height 14
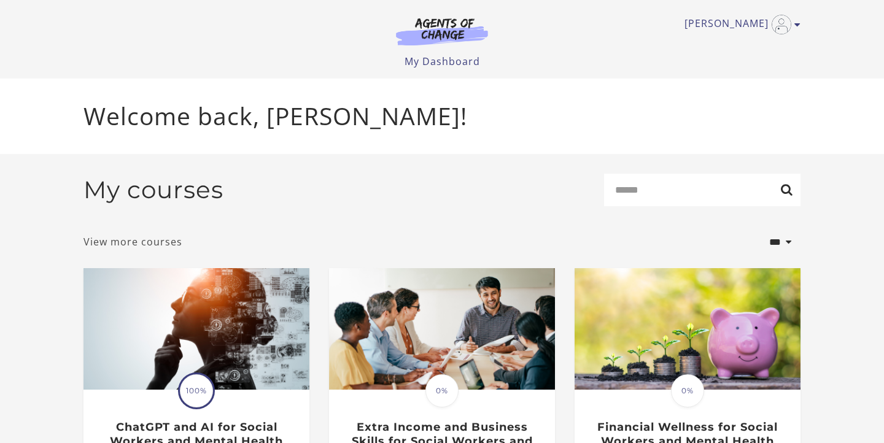
click at [162, 244] on link "View more courses" at bounding box center [133, 242] width 99 height 15
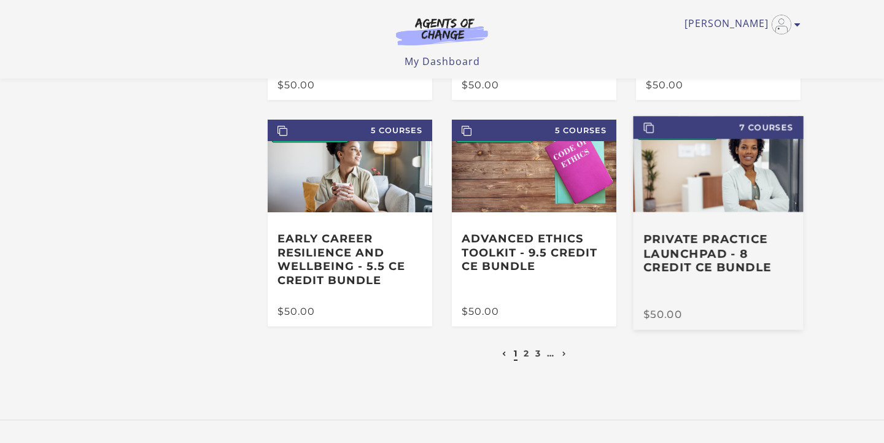
scroll to position [243, 0]
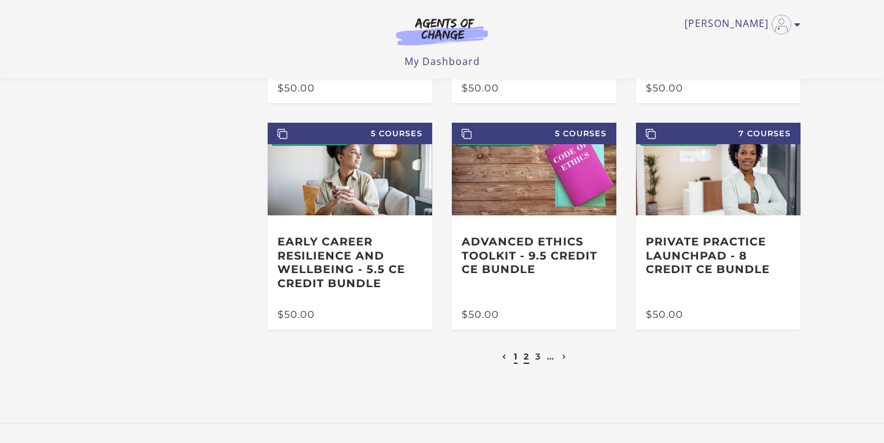
click at [526, 362] on link "2" at bounding box center [527, 356] width 6 height 11
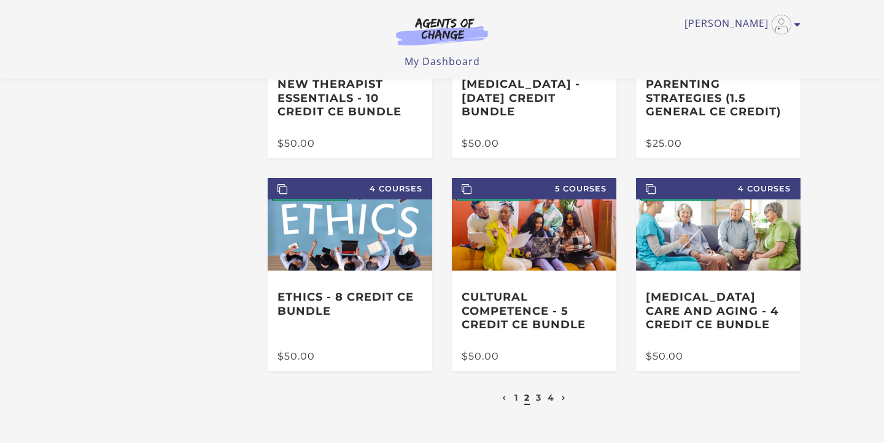
scroll to position [181, 0]
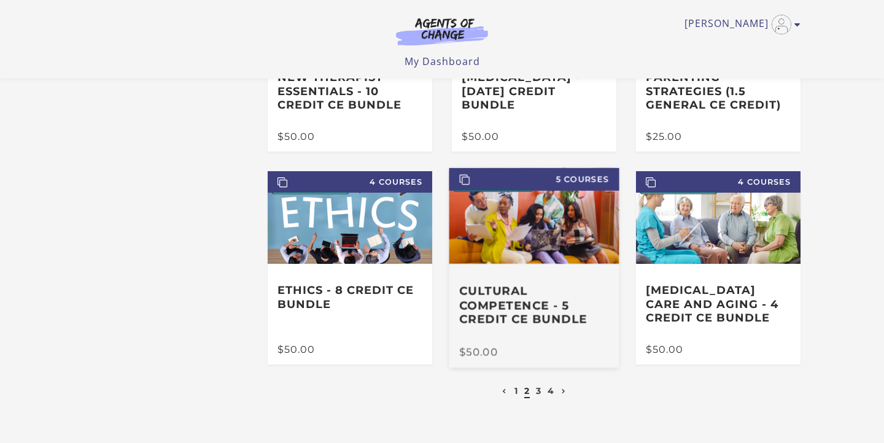
click at [520, 289] on h3 "Cultural Competence - 5 Credit CE Bundle" at bounding box center [534, 305] width 150 height 43
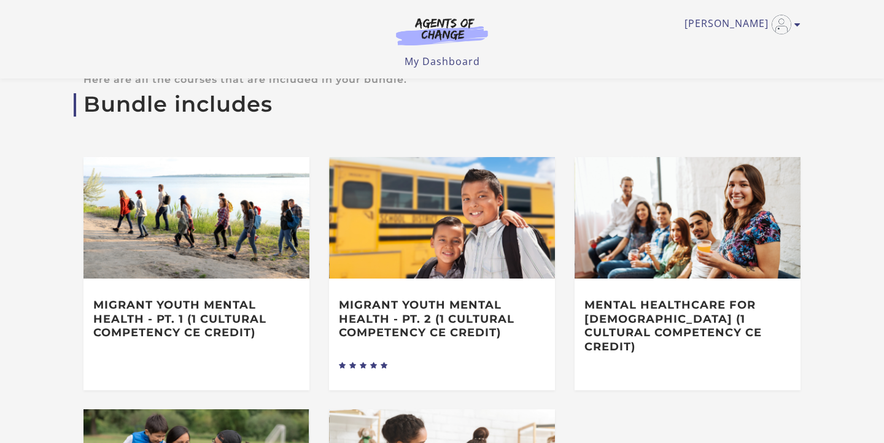
scroll to position [343, 0]
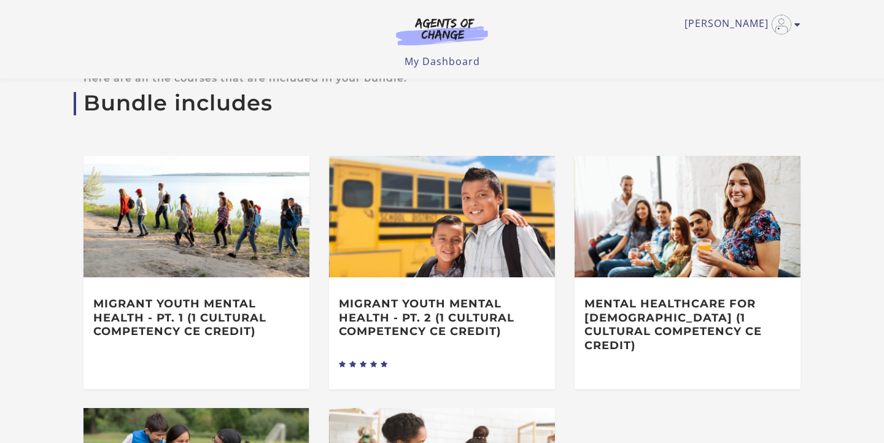
click at [874, 204] on section "Bundle includes Here are all the courses that are included in your bundle. Migr…" at bounding box center [442, 367] width 884 height 668
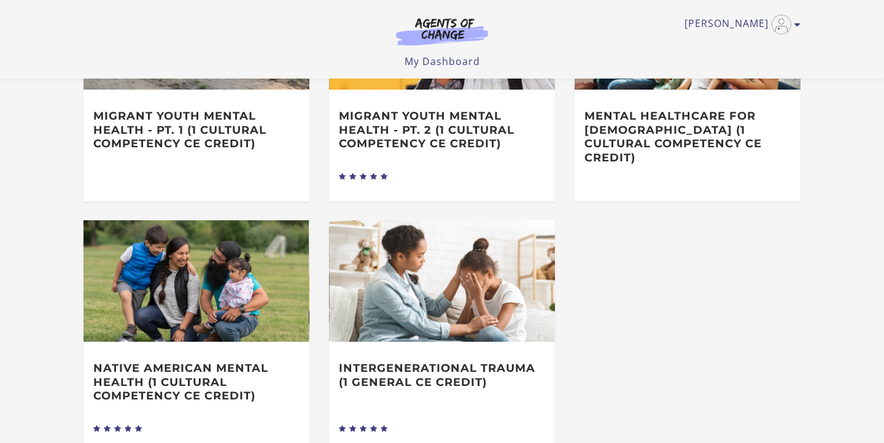
scroll to position [544, 0]
